Goal: Information Seeking & Learning: Learn about a topic

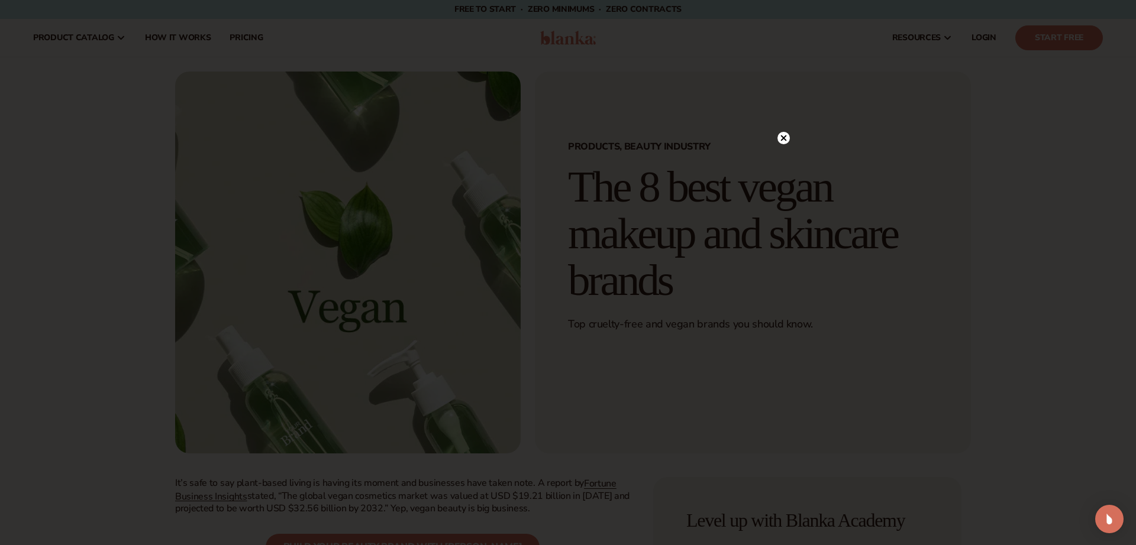
click at [788, 137] on circle at bounding box center [783, 138] width 12 height 12
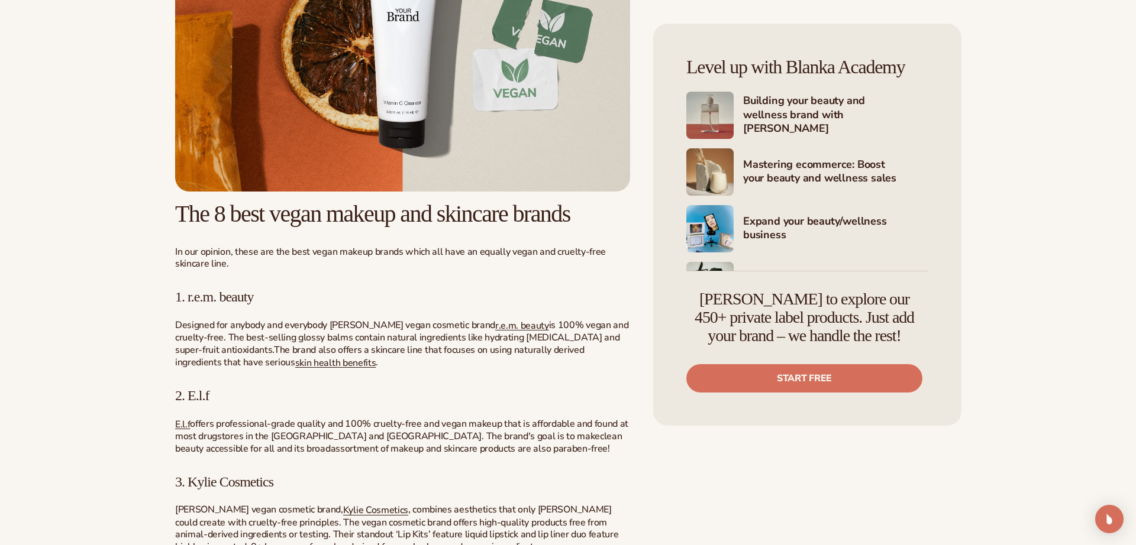
scroll to position [1388, 0]
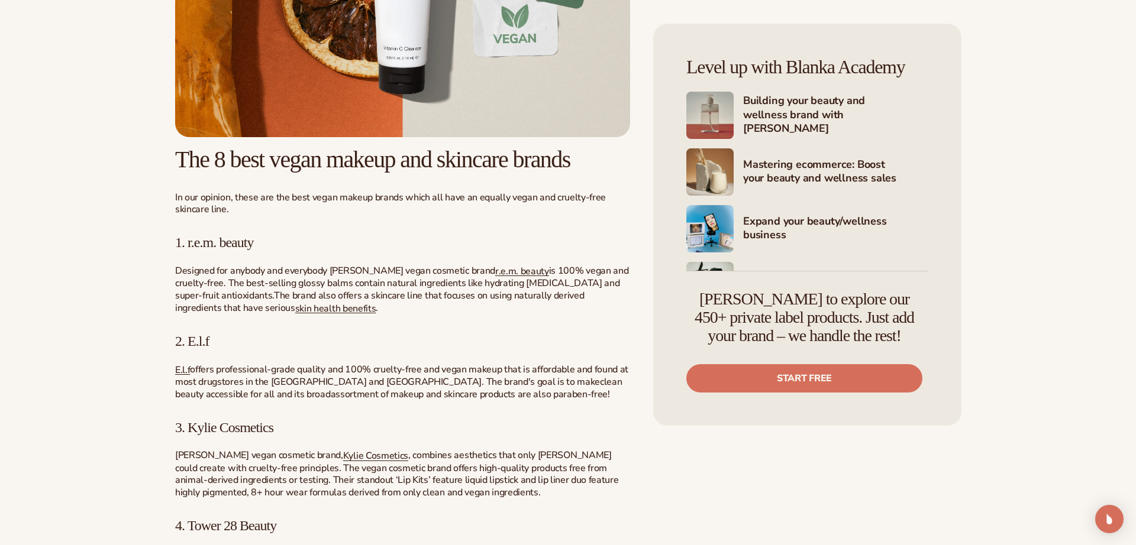
drag, startPoint x: 191, startPoint y: 270, endPoint x: 284, endPoint y: 269, distance: 92.9
click at [284, 250] on h3 "1. r.e.m. beauty" at bounding box center [402, 242] width 455 height 15
click at [222, 250] on span "1. r.e.m. beauty" at bounding box center [214, 242] width 79 height 15
drag, startPoint x: 190, startPoint y: 273, endPoint x: 327, endPoint y: 269, distance: 137.3
click at [327, 250] on h3 "1. r.e.m. beauty" at bounding box center [402, 242] width 455 height 15
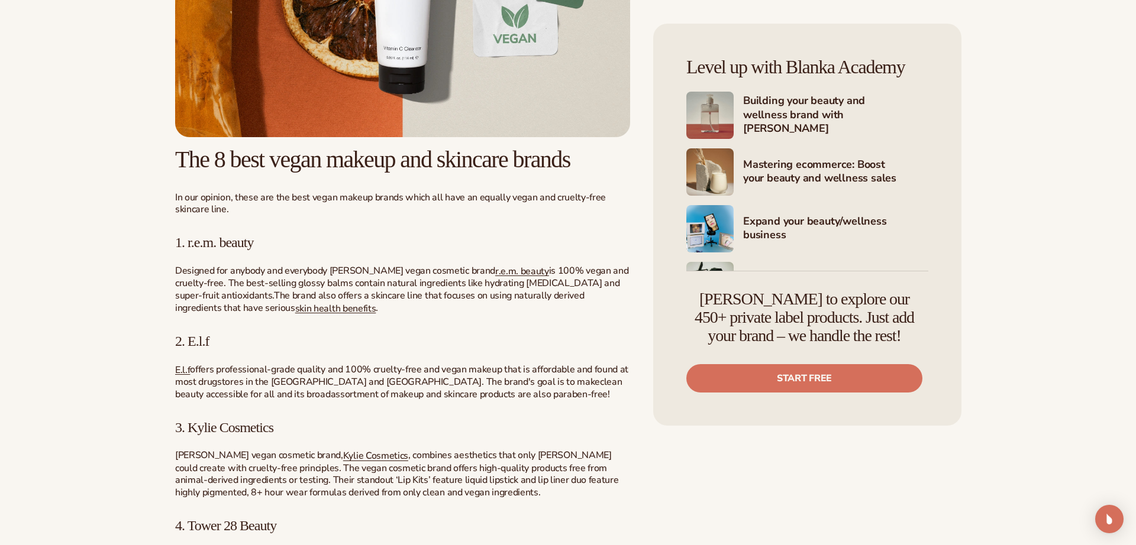
copy span "r.e.m. beauty"
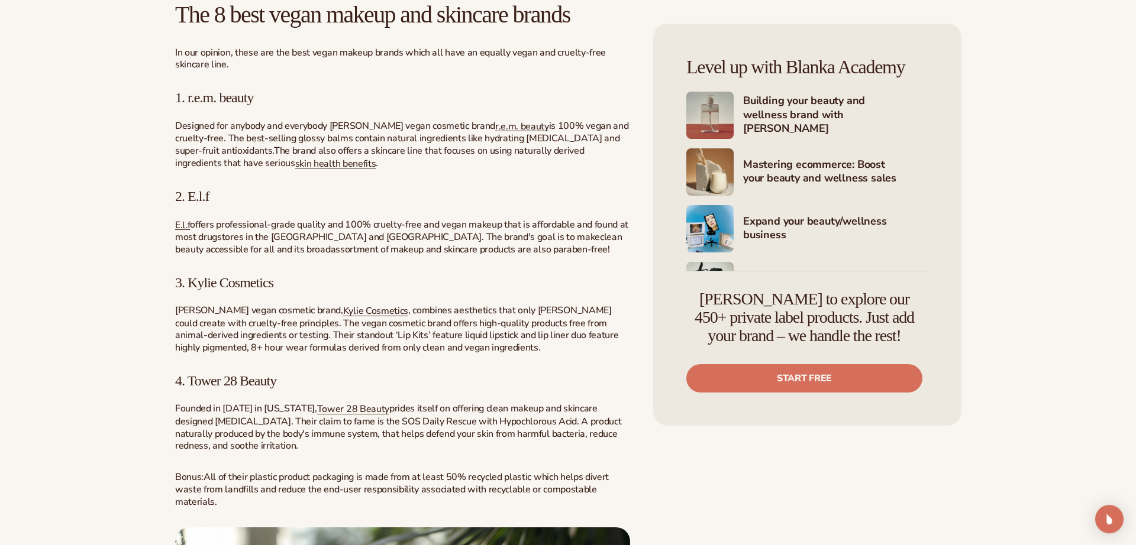
scroll to position [1551, 0]
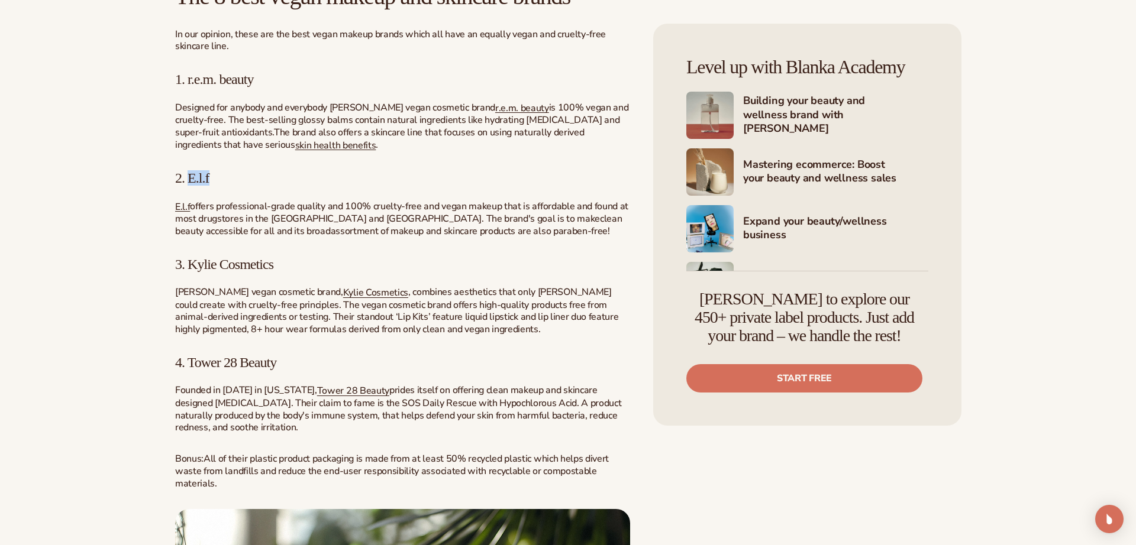
drag, startPoint x: 215, startPoint y: 202, endPoint x: 188, endPoint y: 206, distance: 26.9
click at [188, 186] on h3 "2. E.l.f" at bounding box center [402, 177] width 455 height 15
copy span "E.l.f"
drag, startPoint x: 303, startPoint y: 295, endPoint x: 188, endPoint y: 293, distance: 115.4
click at [188, 272] on h3 "3. Kylie Cosmetics" at bounding box center [402, 264] width 455 height 15
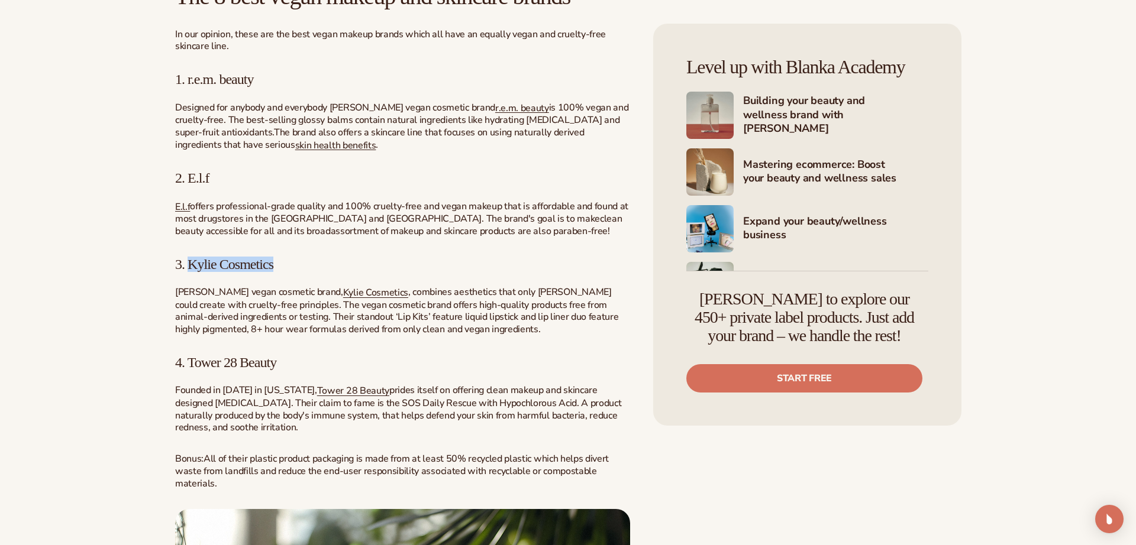
copy span "Kylie Cosmetics"
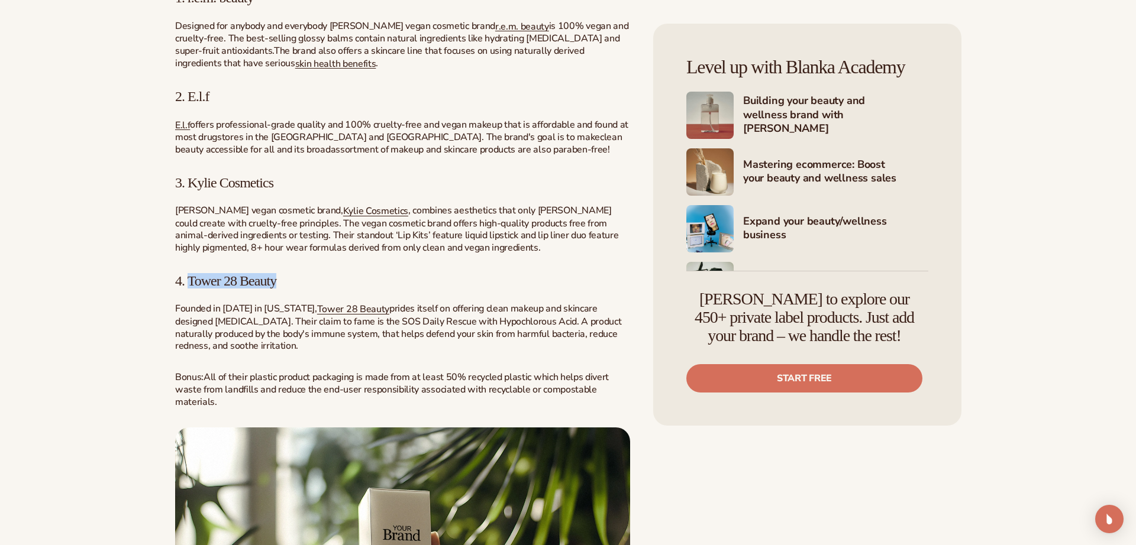
drag, startPoint x: 310, startPoint y: 305, endPoint x: 189, endPoint y: 305, distance: 120.7
click at [189, 289] on h3 "4. Tower 28 Beauty" at bounding box center [402, 280] width 455 height 15
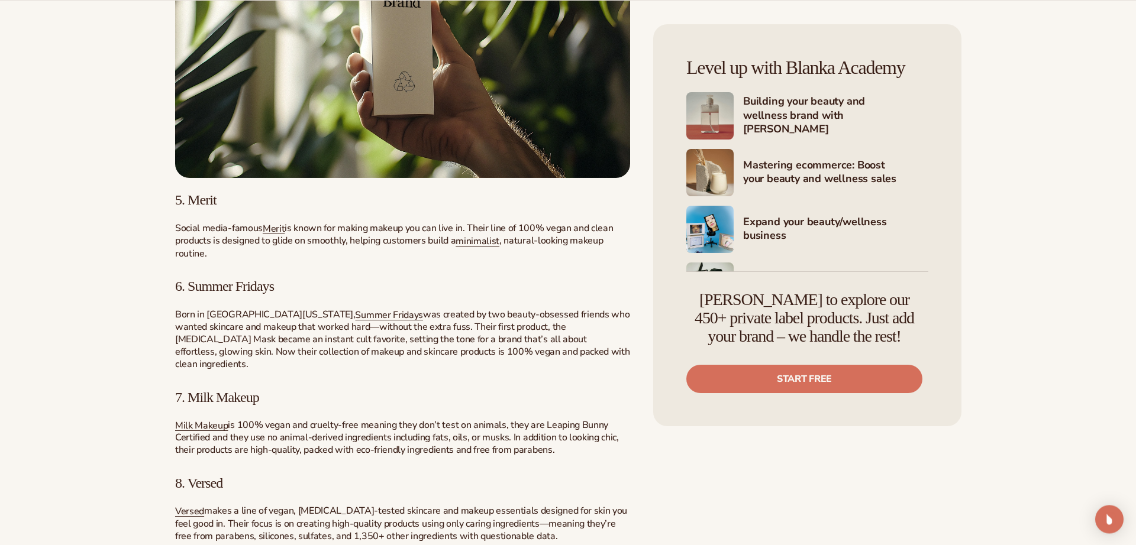
scroll to position [2204, 0]
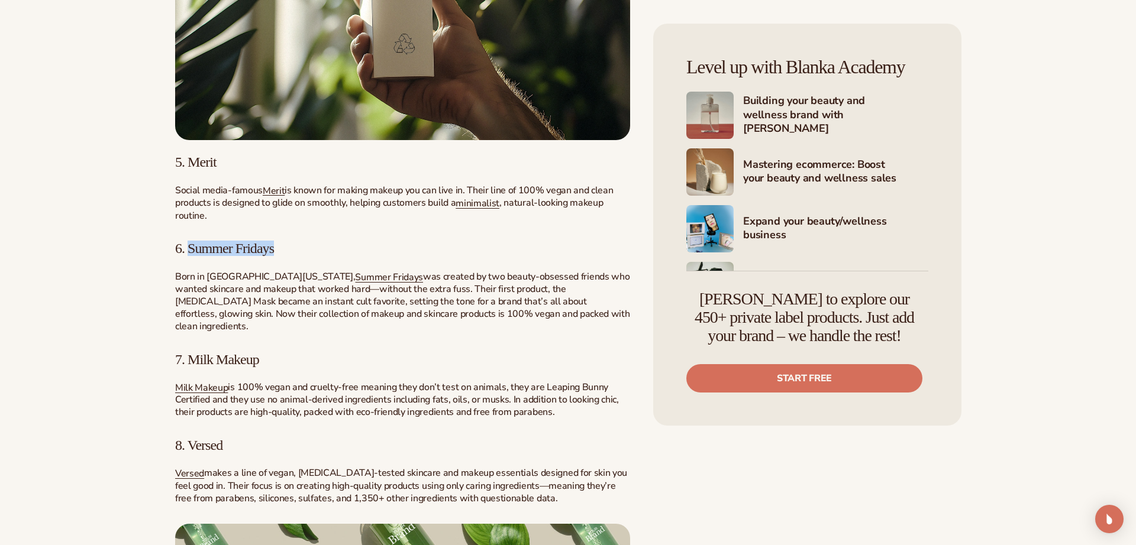
drag, startPoint x: 297, startPoint y: 278, endPoint x: 192, endPoint y: 282, distance: 105.3
click at [192, 256] on h3 "6. Summer Fridays" at bounding box center [402, 248] width 455 height 15
copy span "Summer Fridays"
drag, startPoint x: 276, startPoint y: 376, endPoint x: 188, endPoint y: 371, distance: 88.3
click at [188, 367] on h3 "7. Milk Makeup" at bounding box center [402, 359] width 455 height 15
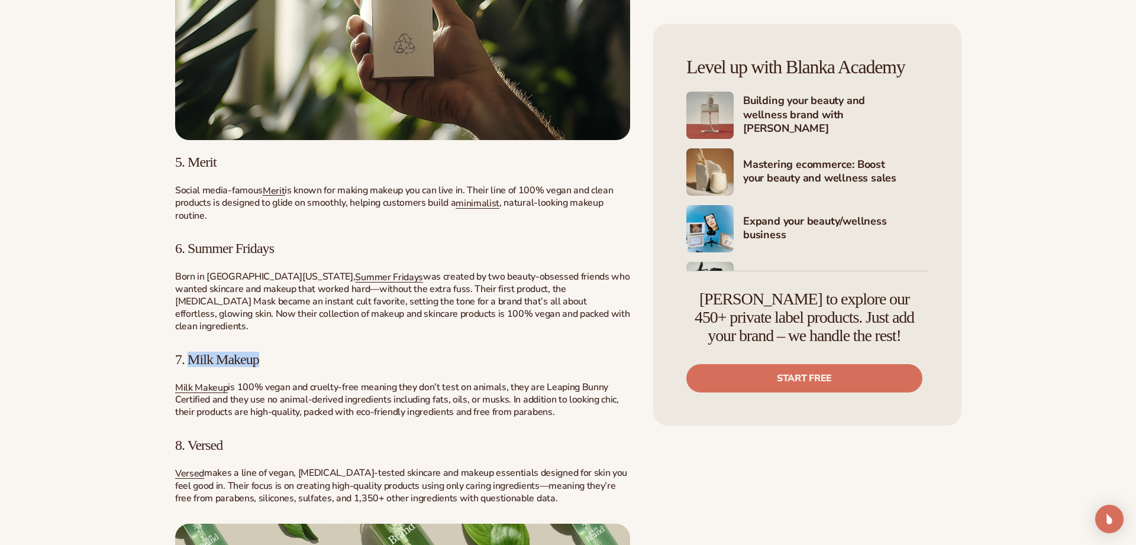
drag, startPoint x: 202, startPoint y: 375, endPoint x: 411, endPoint y: 390, distance: 209.9
copy span "Milk Makeup"
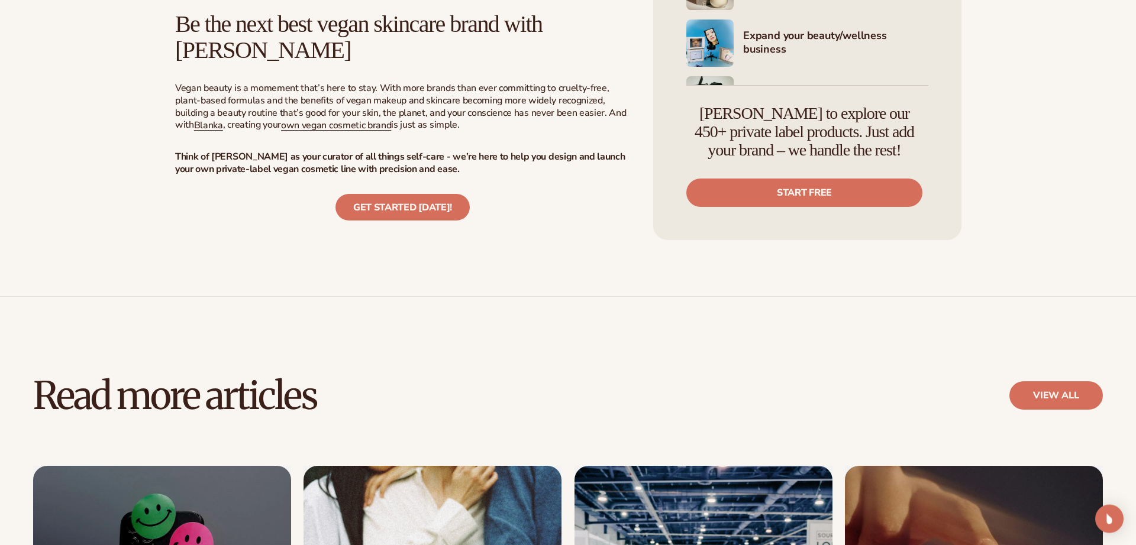
scroll to position [3026, 0]
